Goal: Find specific page/section: Find specific page/section

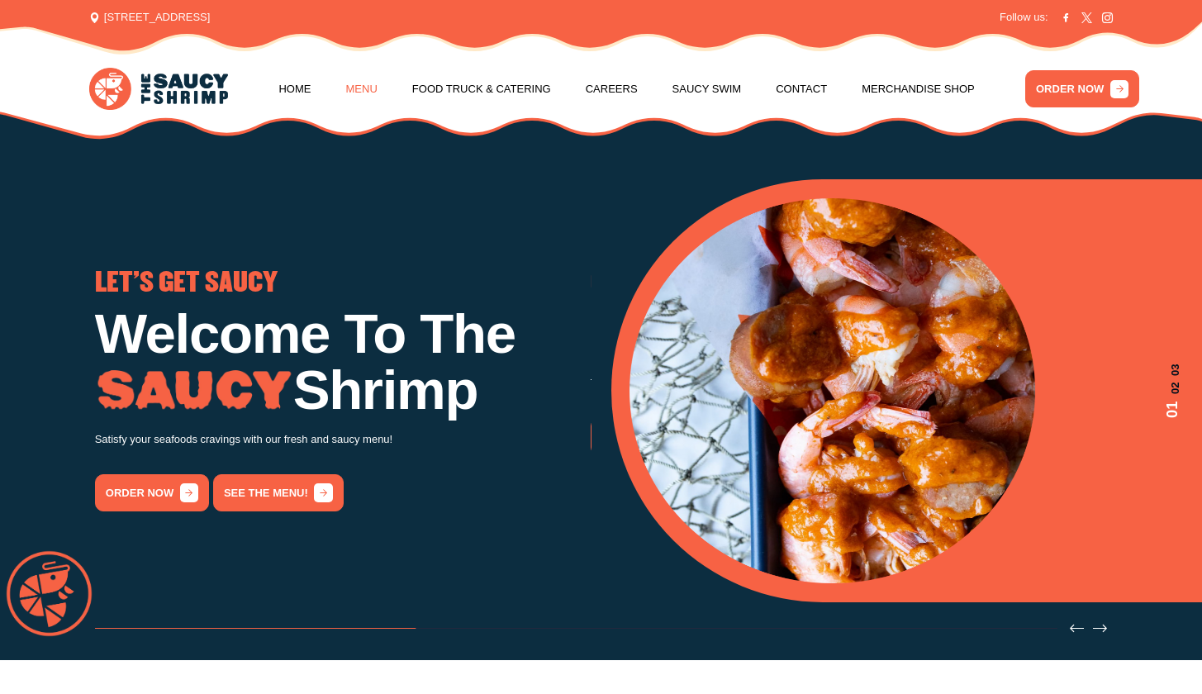
click at [360, 83] on link "Menu" at bounding box center [361, 89] width 31 height 63
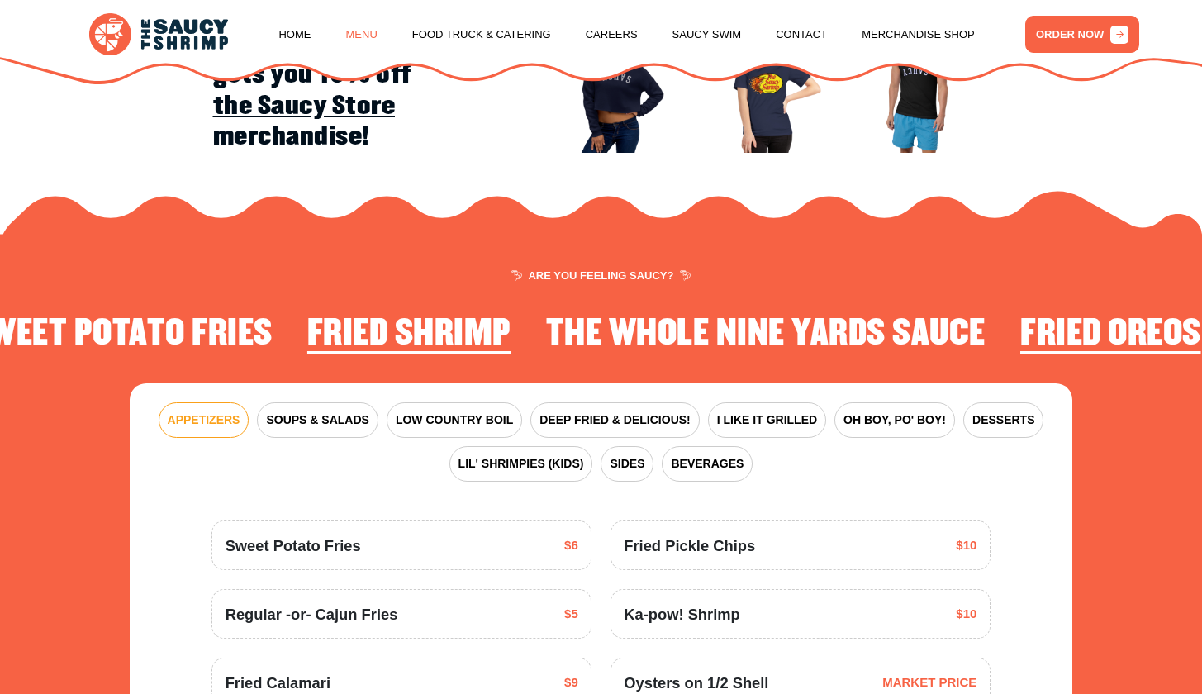
scroll to position [1935, 0]
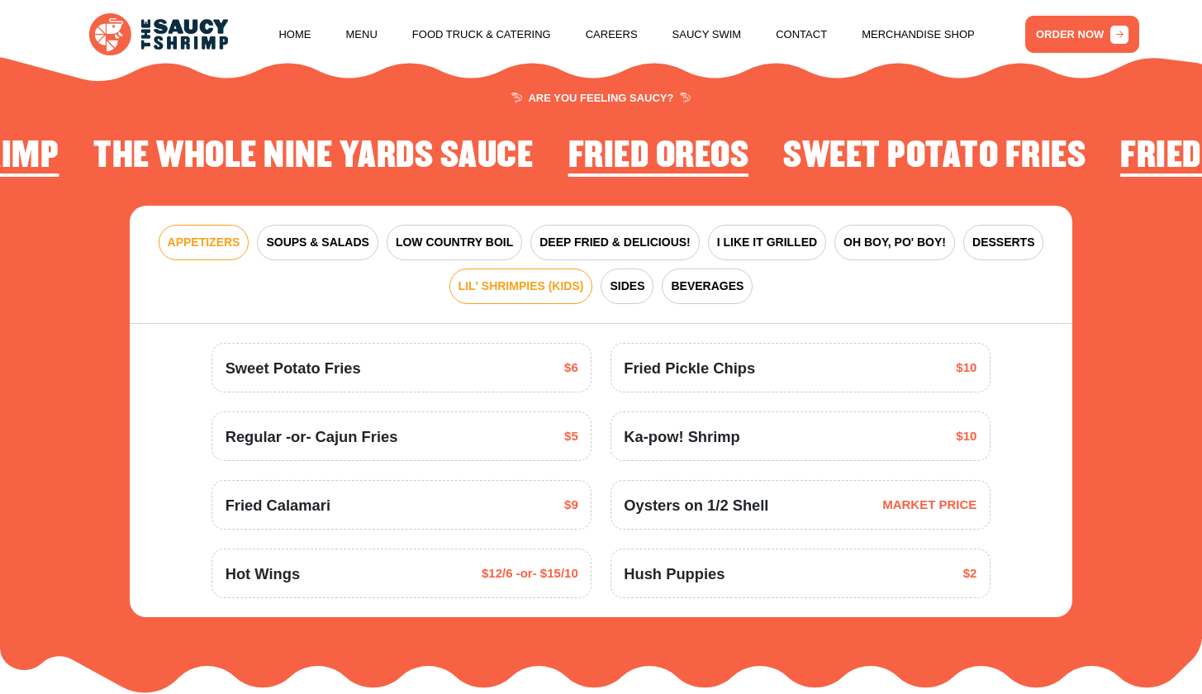
click at [494, 278] on span "LIL' SHRIMPIES (KIDS)" at bounding box center [522, 286] width 126 height 17
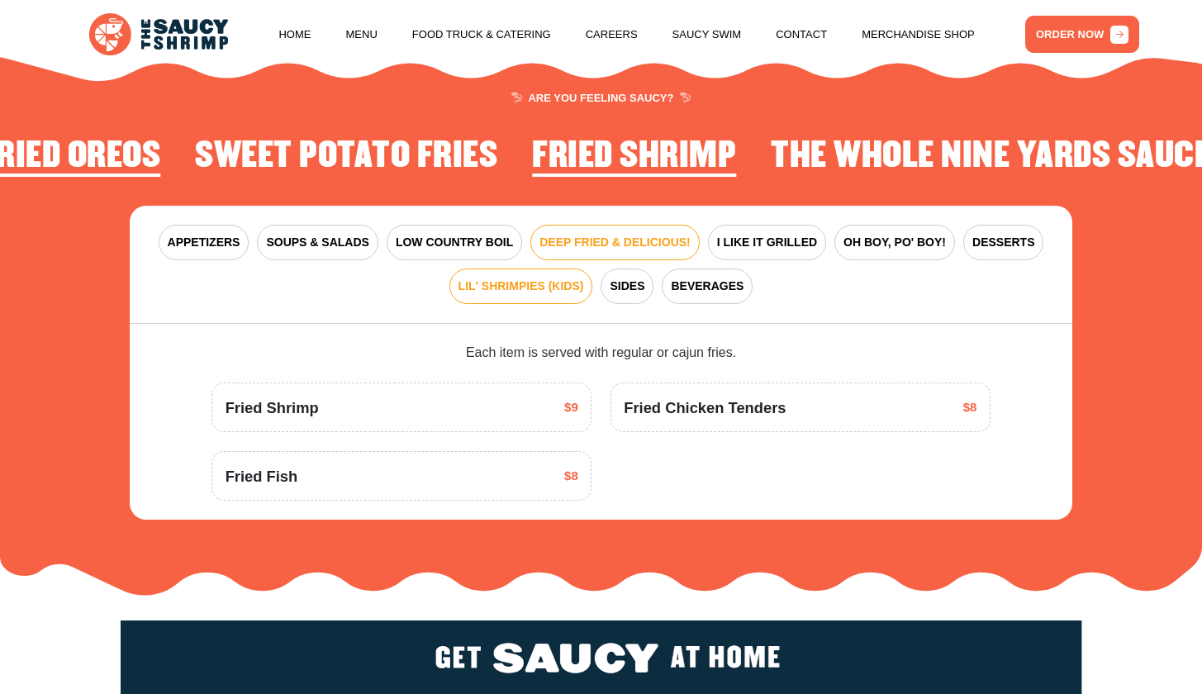
click at [625, 234] on span "DEEP FRIED & DELICIOUS!" at bounding box center [614, 242] width 151 height 17
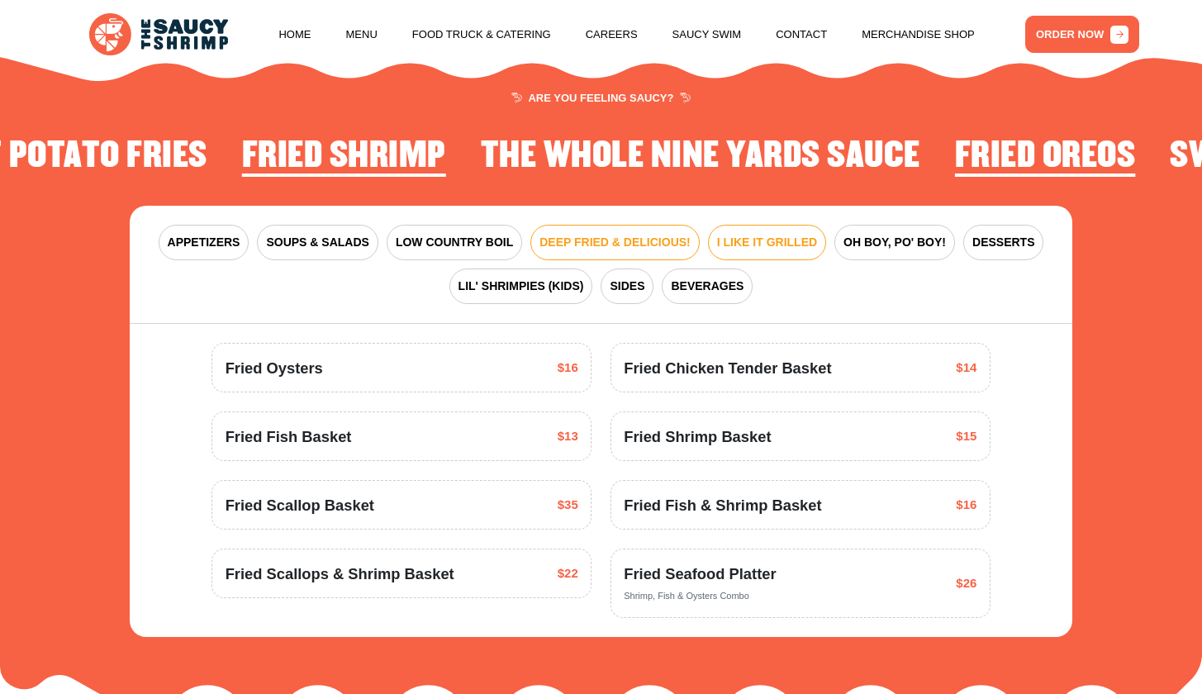
click at [777, 234] on span "I LIKE IT GRILLED" at bounding box center [767, 242] width 100 height 17
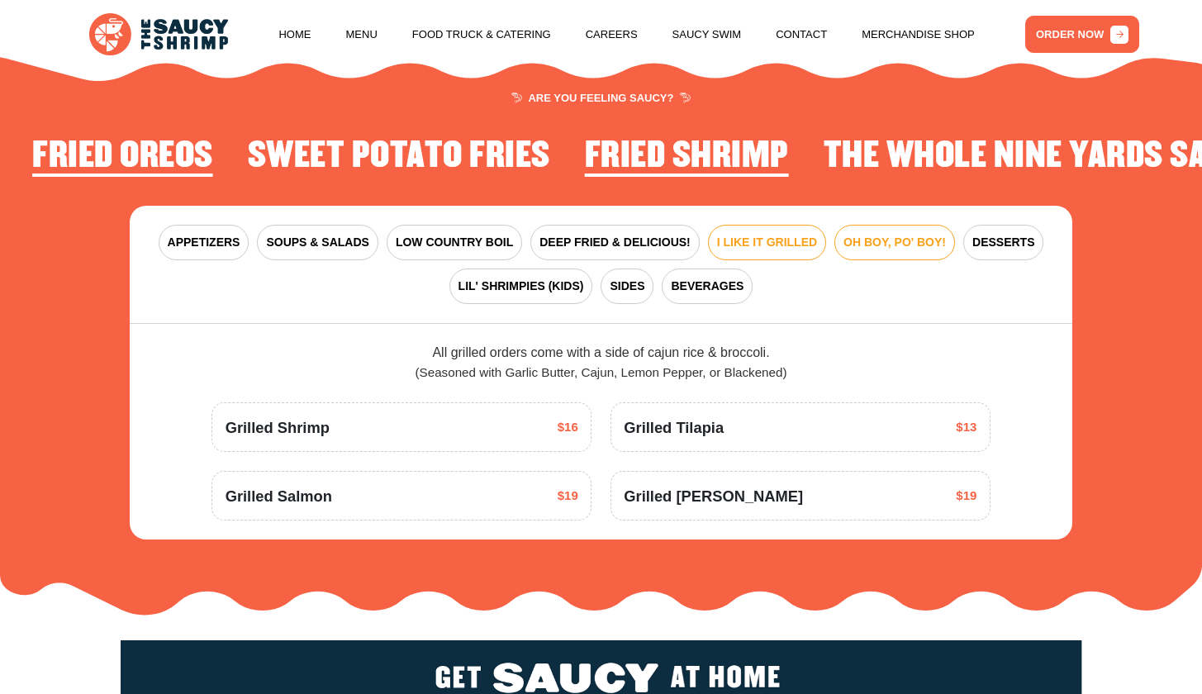
click at [920, 241] on button "OH BOY, PO' BOY!" at bounding box center [894, 243] width 121 height 36
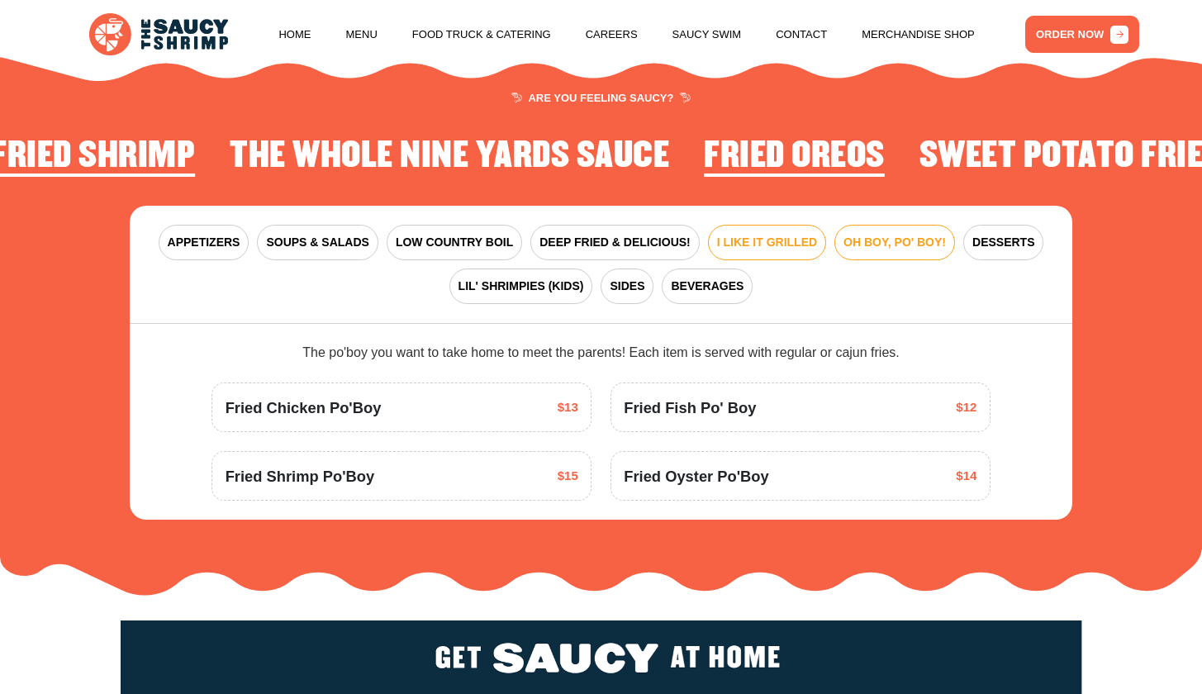
click at [767, 234] on span "I LIKE IT GRILLED" at bounding box center [767, 242] width 100 height 17
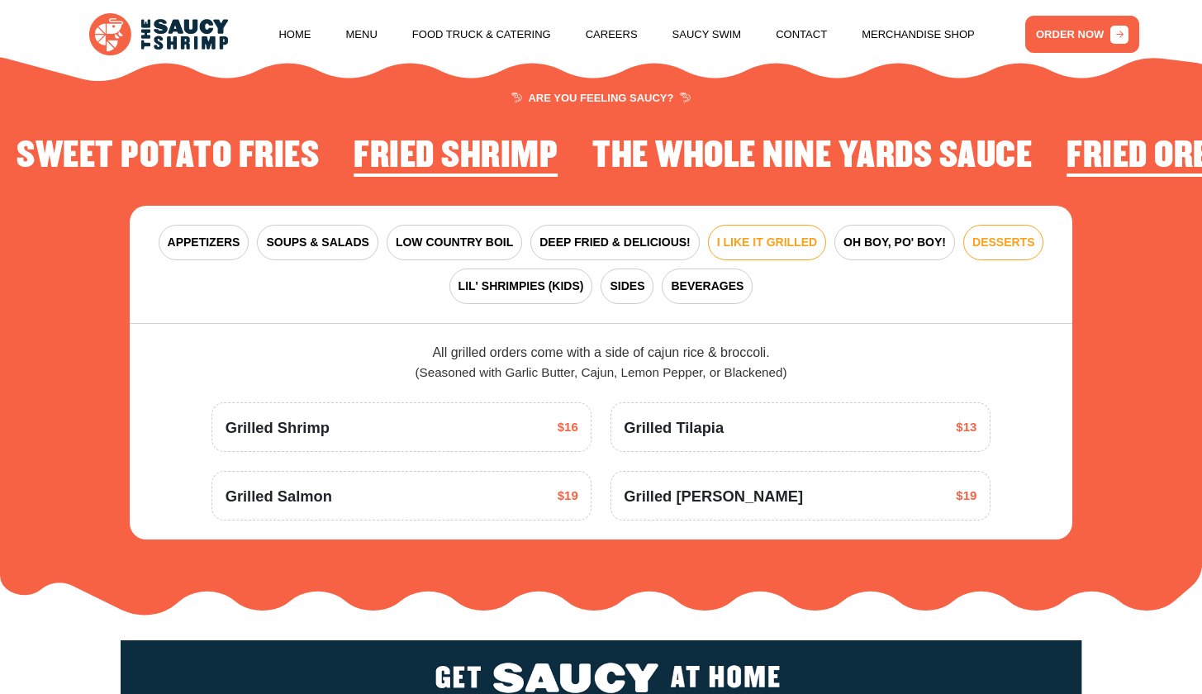
click at [999, 234] on span "DESSERTS" at bounding box center [1003, 242] width 62 height 17
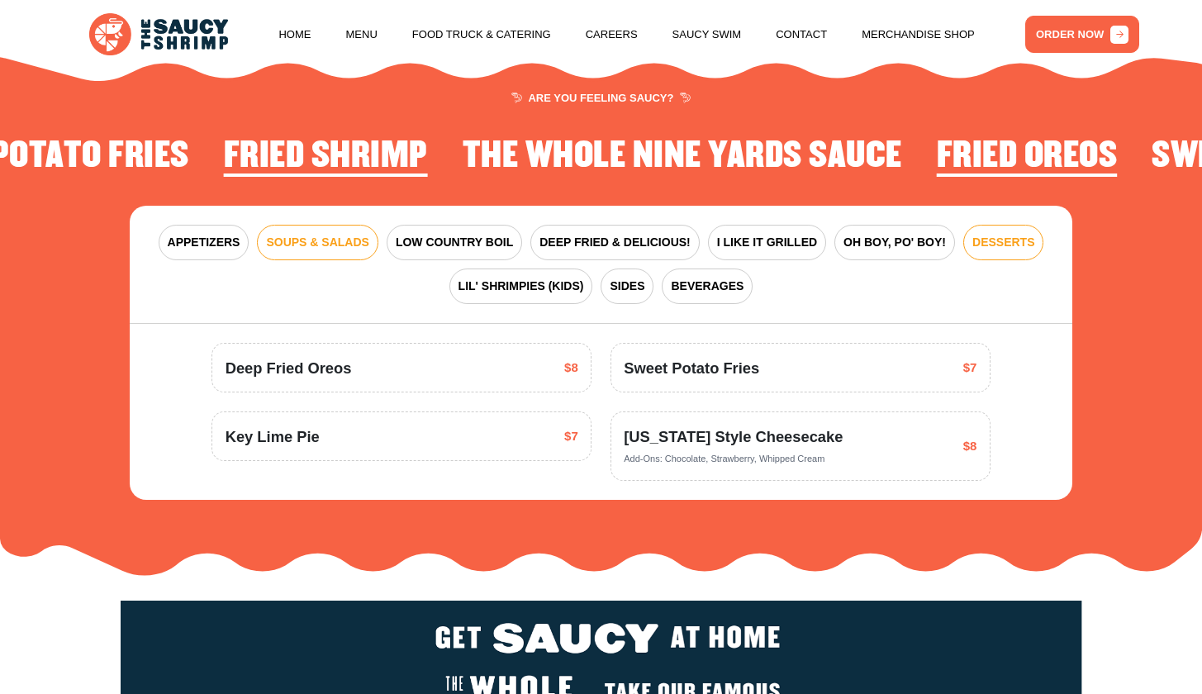
click at [342, 234] on span "SOUPS & SALADS" at bounding box center [317, 242] width 102 height 17
